Goal: Transaction & Acquisition: Purchase product/service

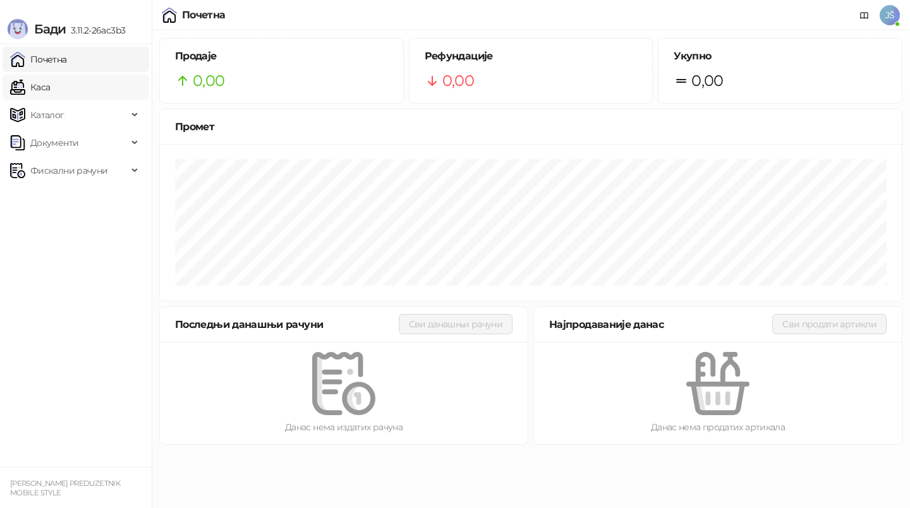
click at [50, 82] on link "Каса" at bounding box center [30, 87] width 40 height 25
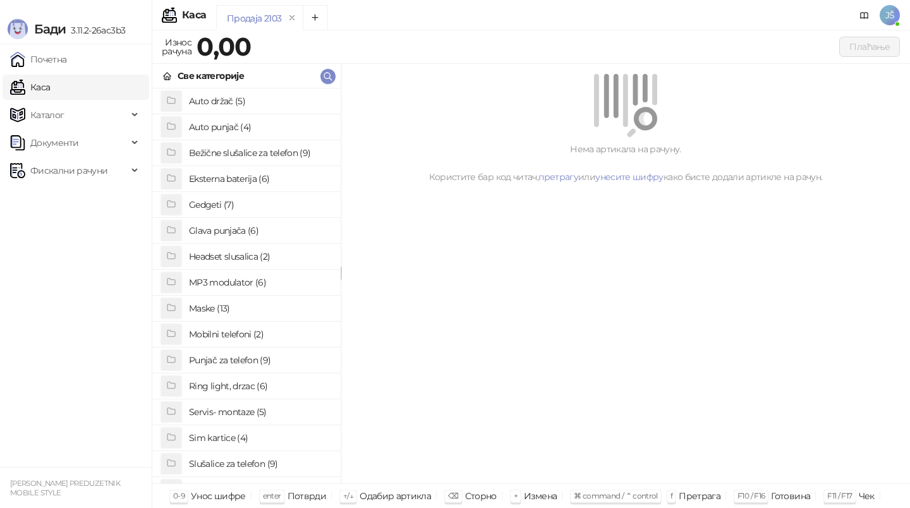
click at [261, 159] on h4 "Bežične slušalice za telefon (9)" at bounding box center [260, 153] width 142 height 20
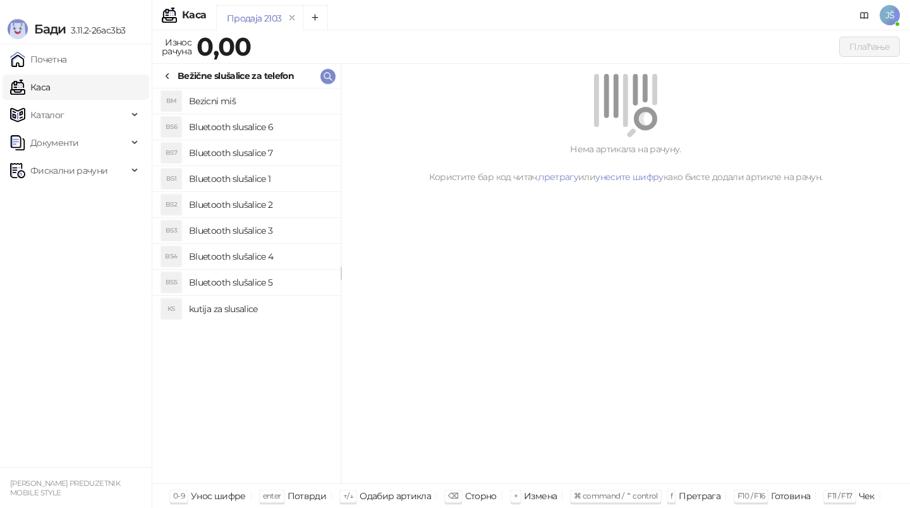
click at [281, 205] on h4 "Bluetooth slušalice 2" at bounding box center [260, 205] width 142 height 20
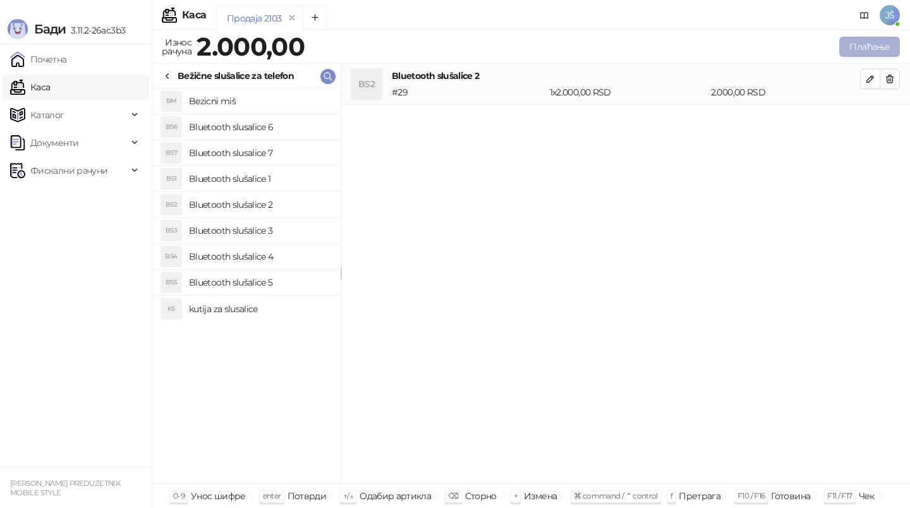
click at [892, 46] on button "Плаћање" at bounding box center [869, 47] width 61 height 20
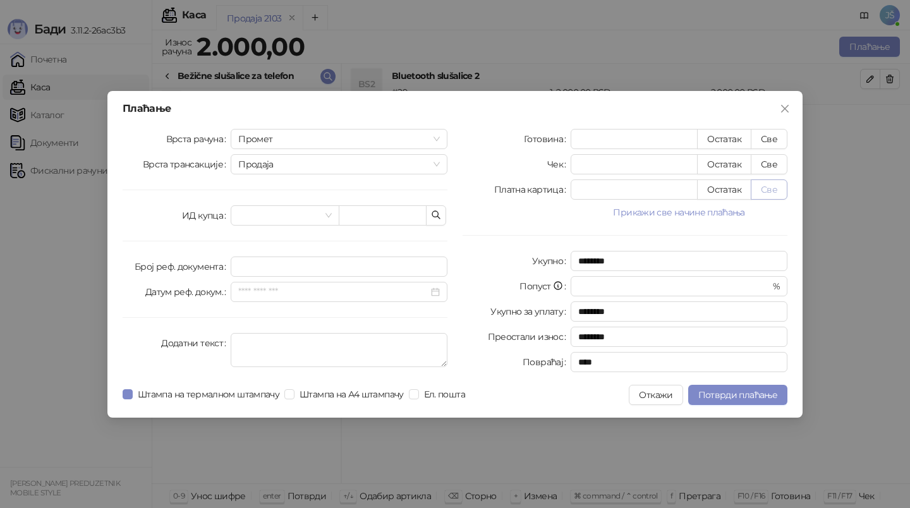
click at [764, 195] on button "Све" at bounding box center [769, 190] width 37 height 20
type input "****"
click at [740, 392] on span "Потврди плаћање" at bounding box center [737, 394] width 79 height 11
